Goal: Check status: Check status

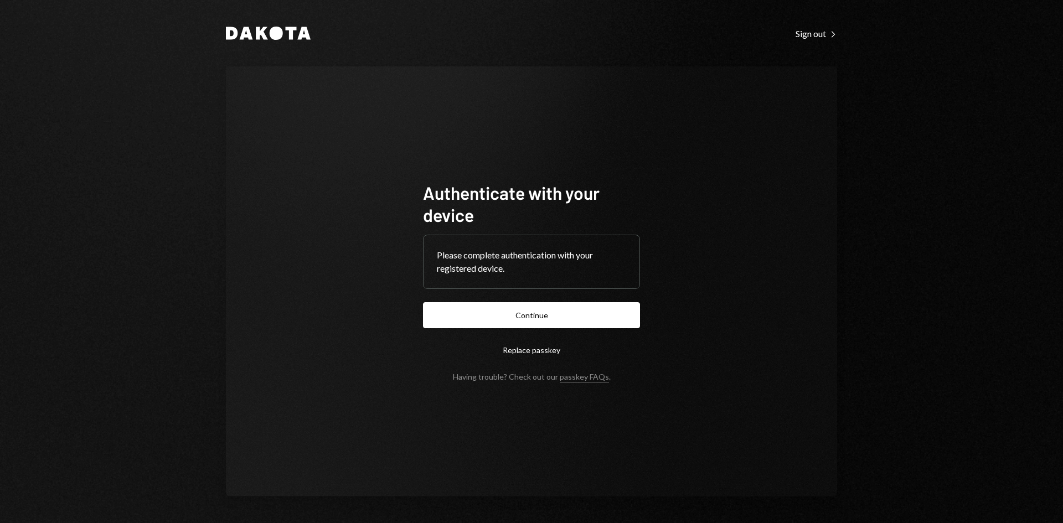
click at [617, 322] on button "Continue" at bounding box center [531, 315] width 217 height 26
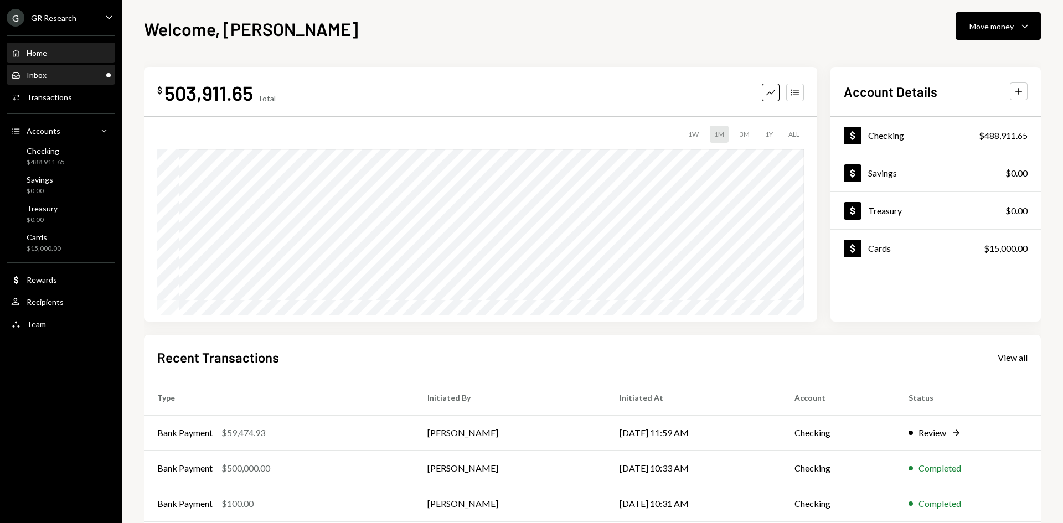
click at [65, 73] on div "Inbox Inbox" at bounding box center [61, 75] width 100 height 10
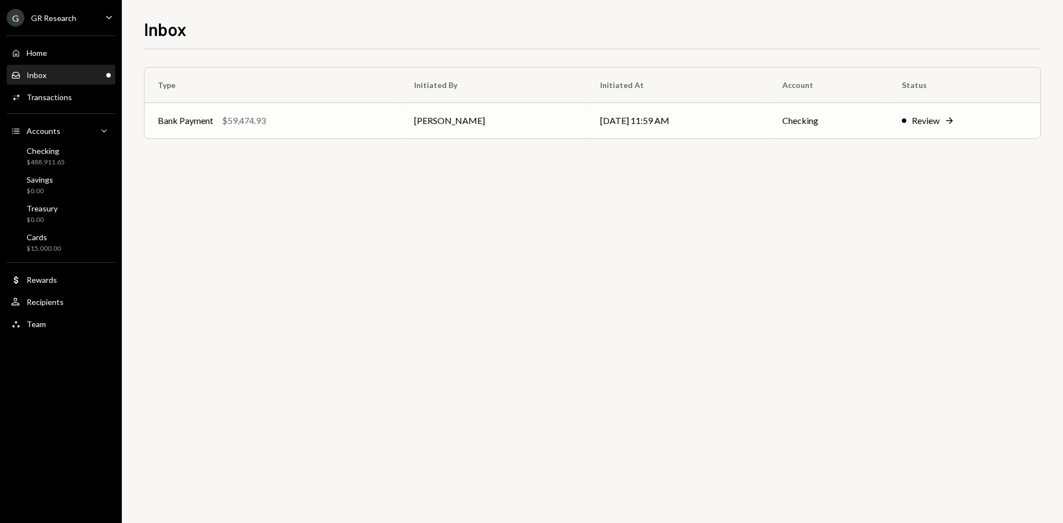
click at [274, 117] on div "Bank Payment $59,474.93" at bounding box center [273, 120] width 230 height 13
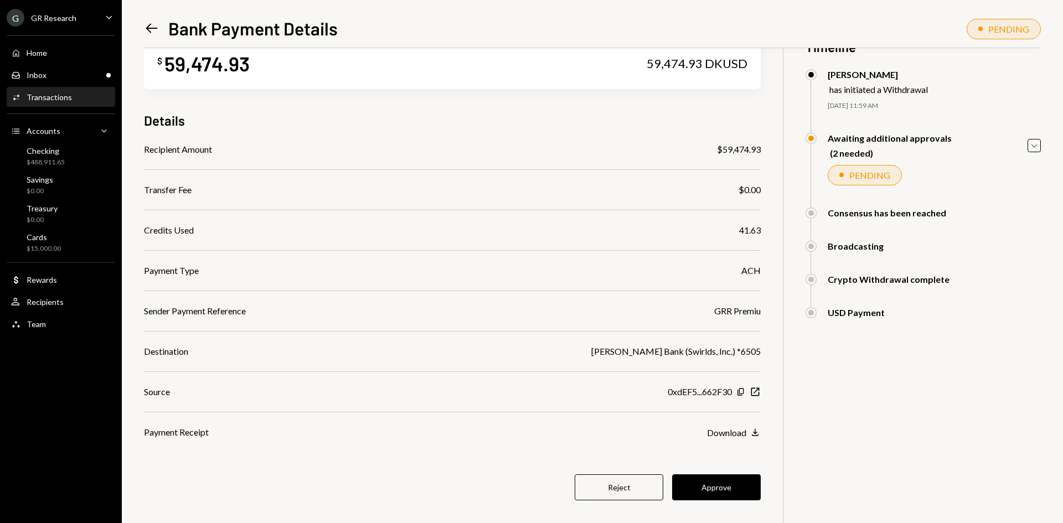
scroll to position [48, 0]
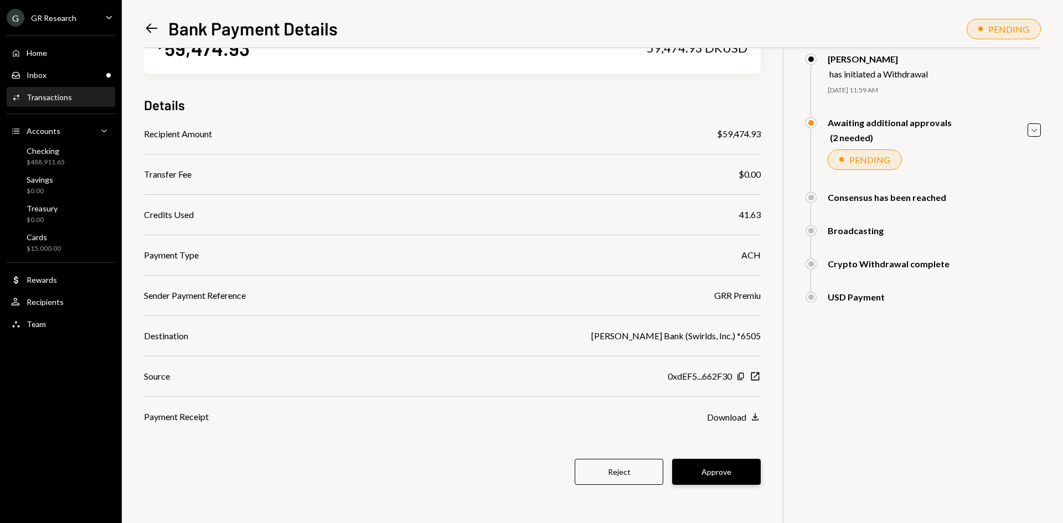
click at [719, 477] on button "Approve" at bounding box center [716, 472] width 89 height 26
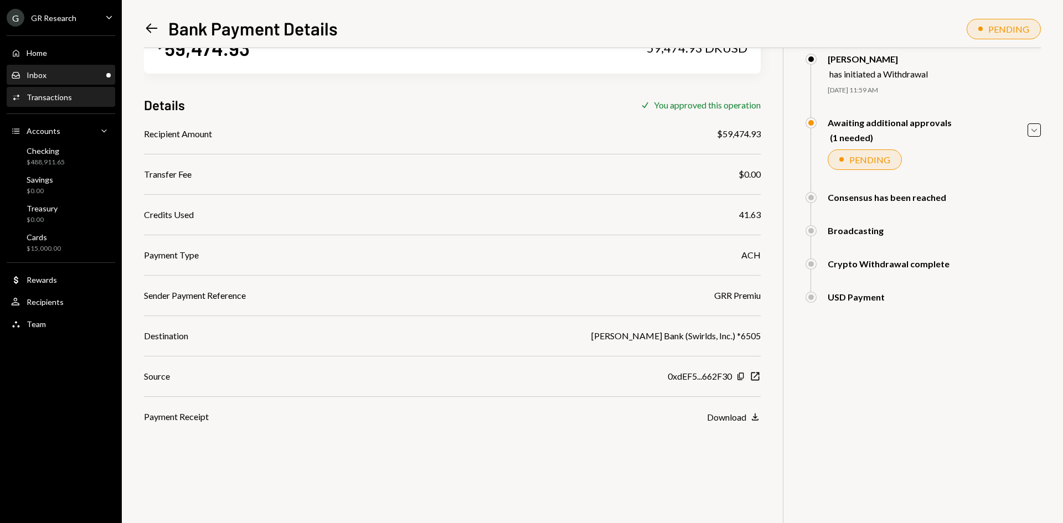
click at [84, 80] on div "Inbox Inbox" at bounding box center [61, 75] width 100 height 10
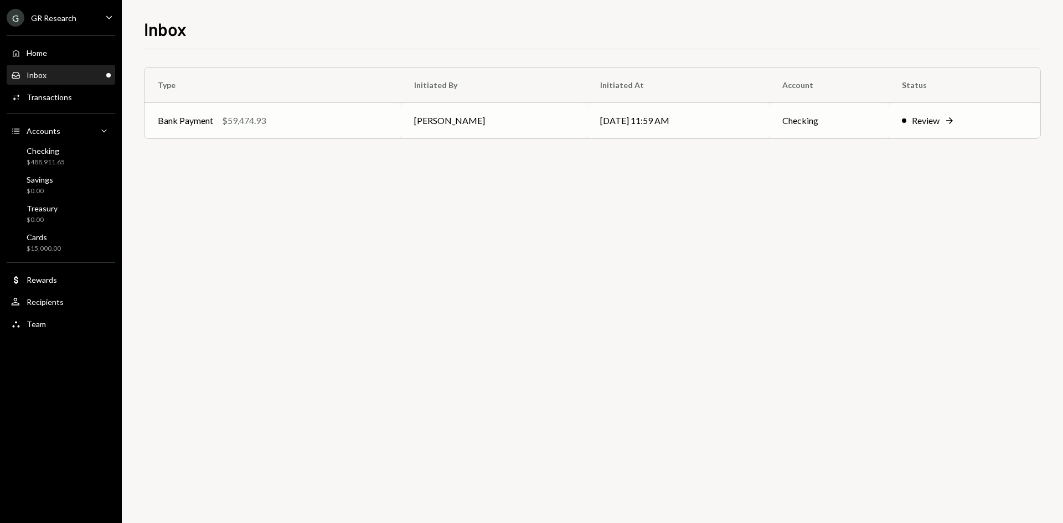
click at [404, 117] on td "[PERSON_NAME]" at bounding box center [493, 120] width 185 height 35
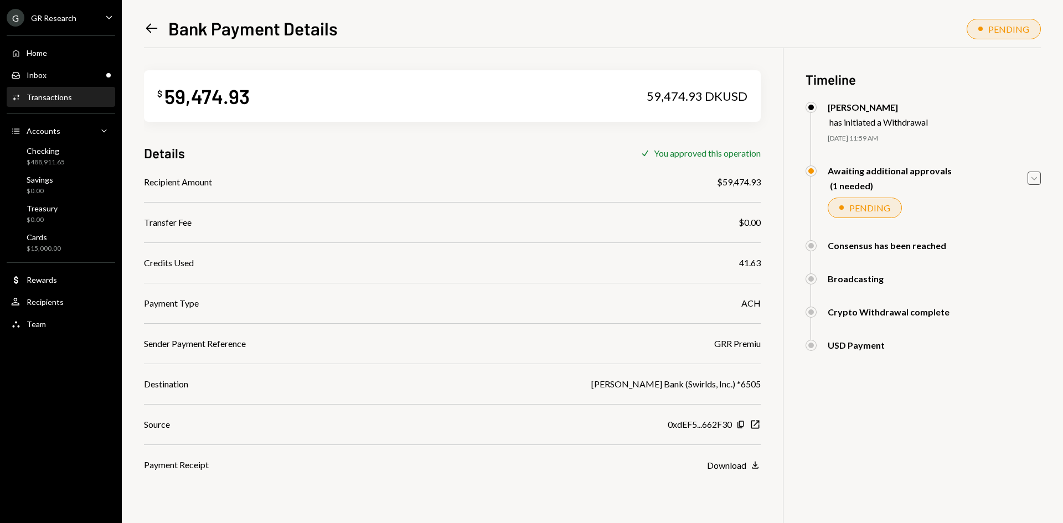
click at [1030, 177] on icon "Caret Down" at bounding box center [1034, 178] width 12 height 12
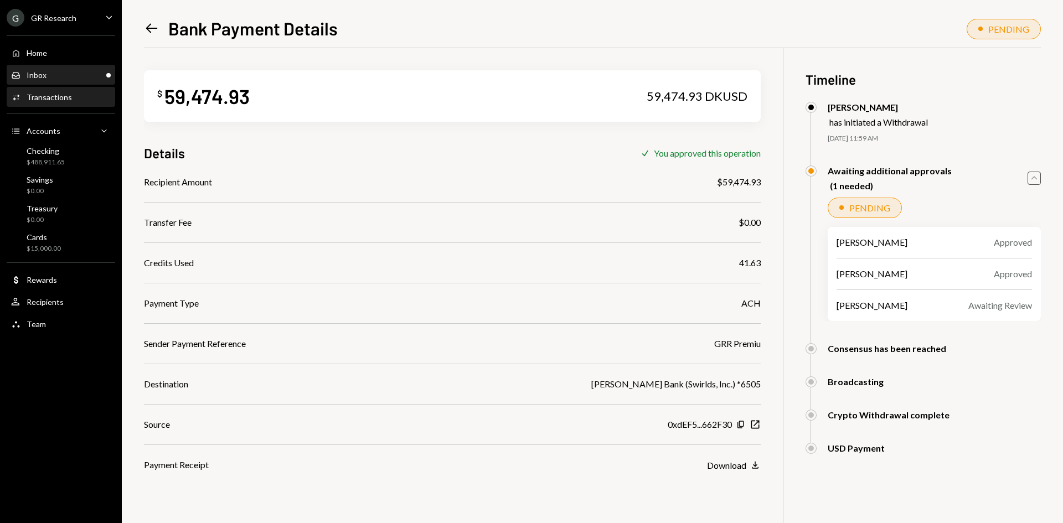
click at [62, 71] on div "Inbox Inbox" at bounding box center [61, 75] width 100 height 10
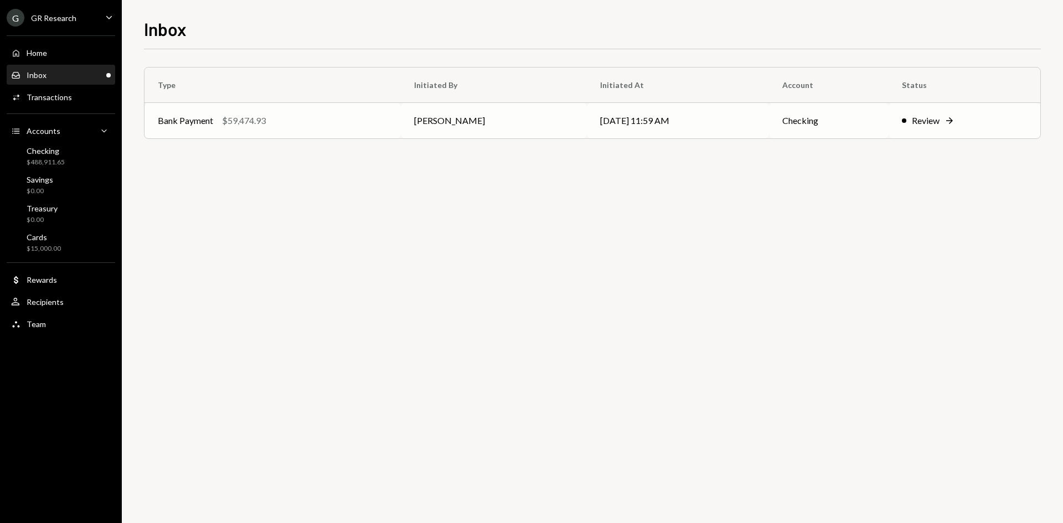
click at [668, 133] on td "[DATE] 11:59 AM" at bounding box center [678, 120] width 183 height 35
